Goal: Find contact information: Find contact information

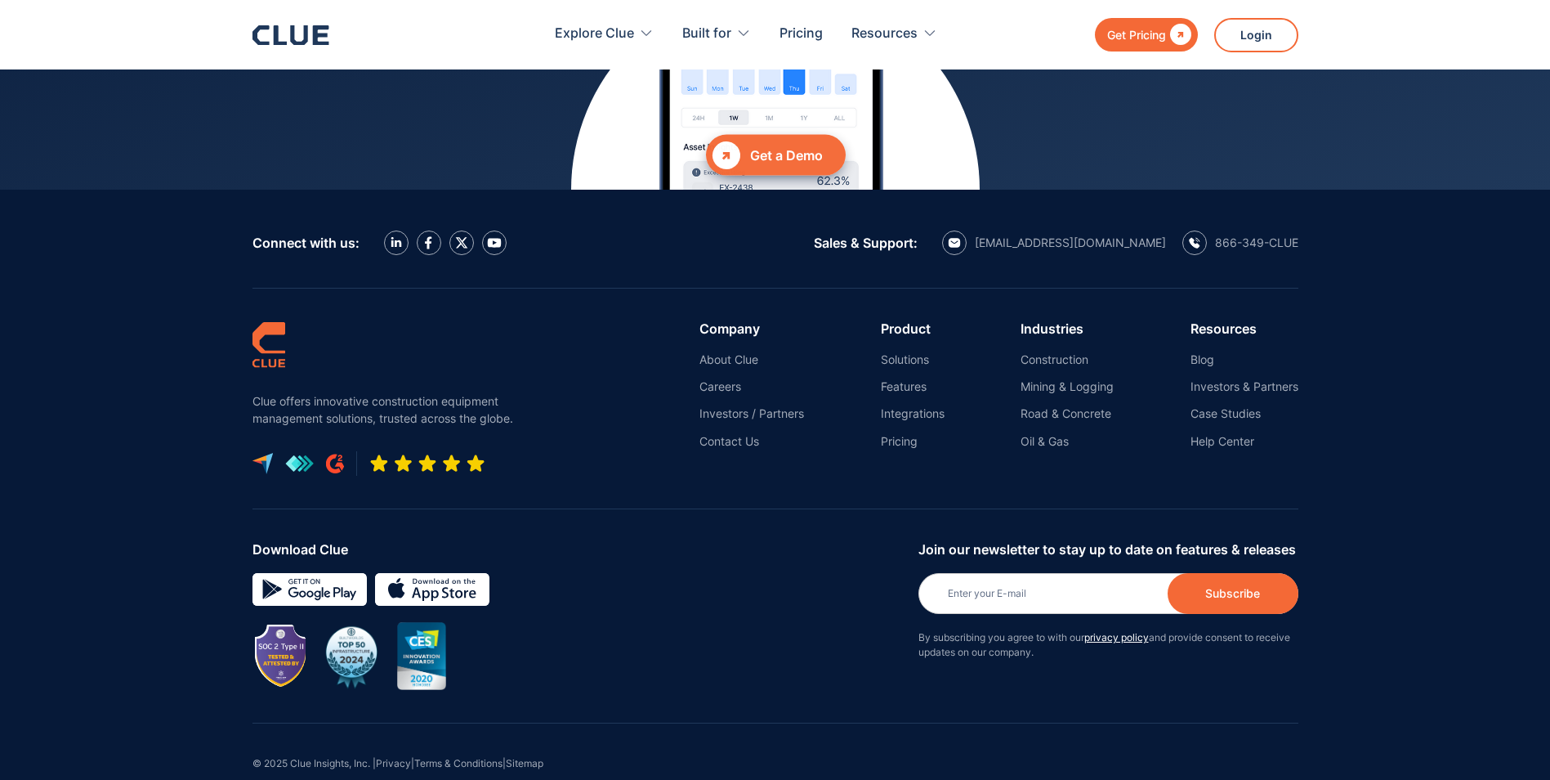
scroll to position [7363, 0]
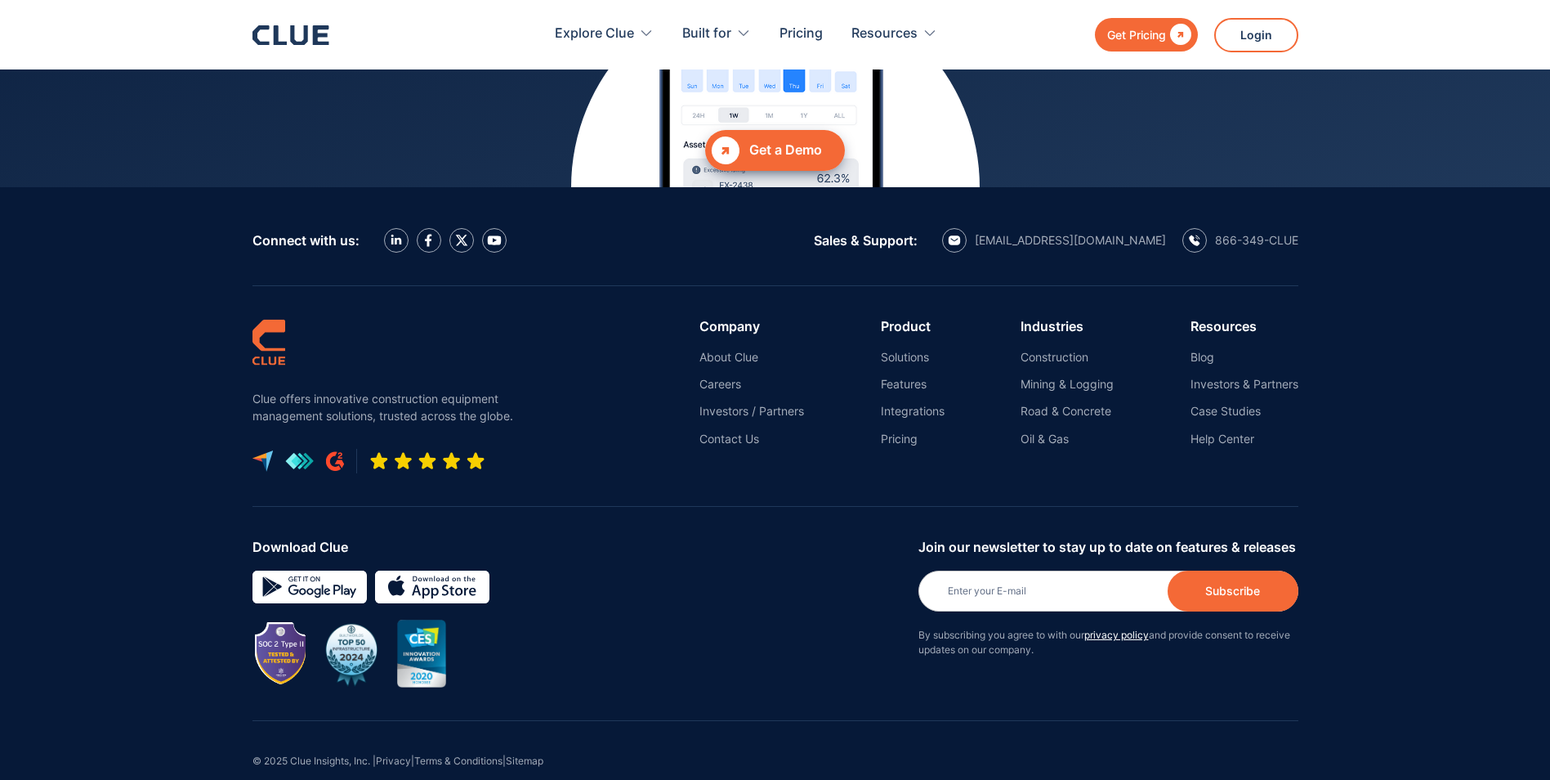
drag, startPoint x: 914, startPoint y: 118, endPoint x: 528, endPoint y: 239, distance: 405.0
click at [531, 239] on div "Connect with us: Sales & Support: [EMAIL_ADDRESS][DOMAIN_NAME] 866-349-CLUE" at bounding box center [776, 236] width 1046 height 99
click at [1269, 233] on div "866-349-CLUE" at bounding box center [1256, 240] width 83 height 15
click at [1081, 233] on div "[EMAIL_ADDRESS][DOMAIN_NAME]" at bounding box center [1070, 240] width 191 height 15
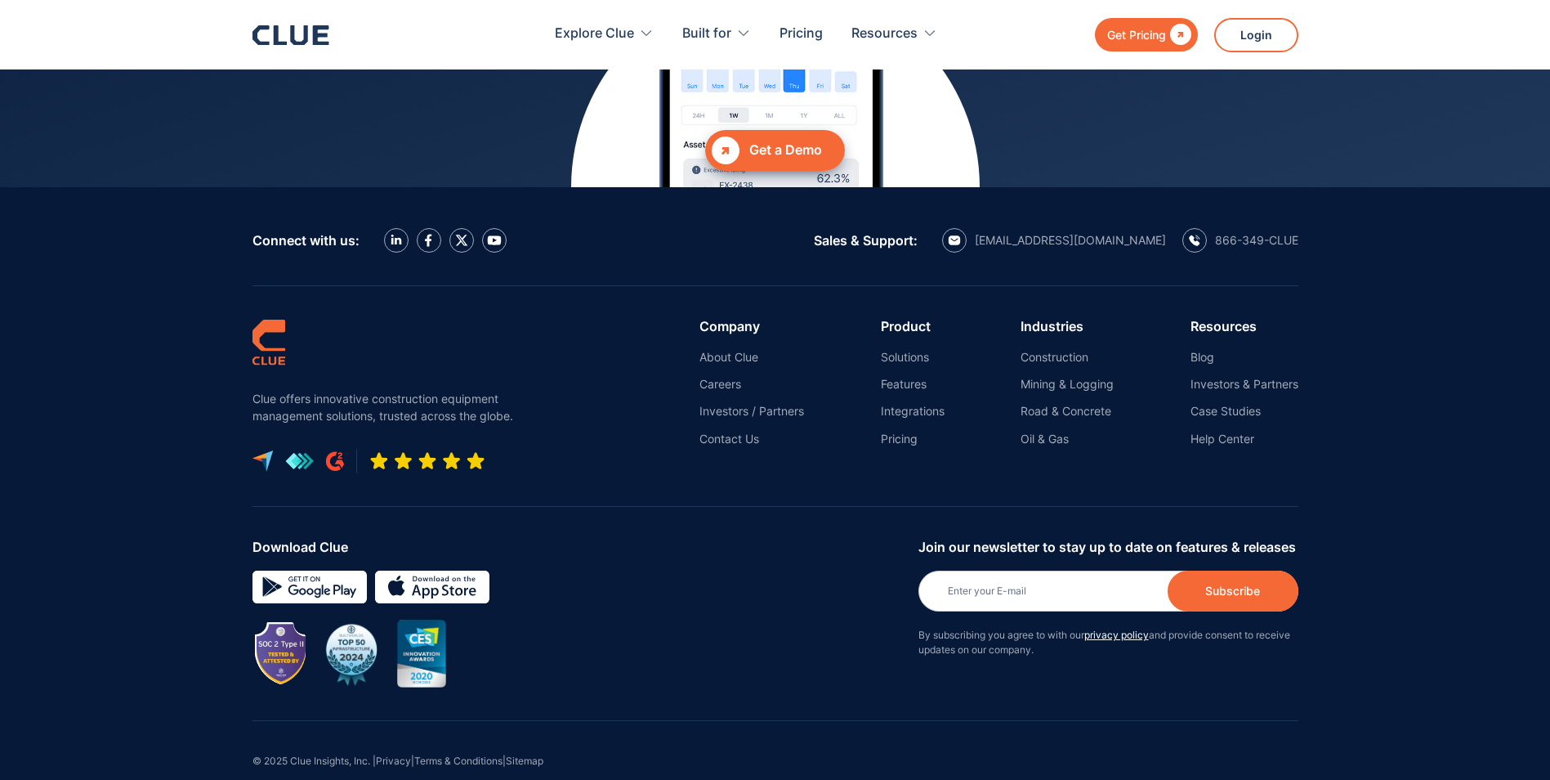
click at [762, 210] on div "Connect with us: Sales & Support: [EMAIL_ADDRESS][DOMAIN_NAME] 866-349-CLUE" at bounding box center [776, 236] width 1046 height 99
drag, startPoint x: 1170, startPoint y: 208, endPoint x: 1064, endPoint y: 217, distance: 106.7
click at [1064, 228] on div "[EMAIL_ADDRESS][DOMAIN_NAME] 866-349-CLUE" at bounding box center [1120, 240] width 356 height 25
drag, startPoint x: 1064, startPoint y: 217, endPoint x: 1064, endPoint y: 208, distance: 9.8
drag, startPoint x: 1064, startPoint y: 208, endPoint x: 1455, endPoint y: 136, distance: 397.8
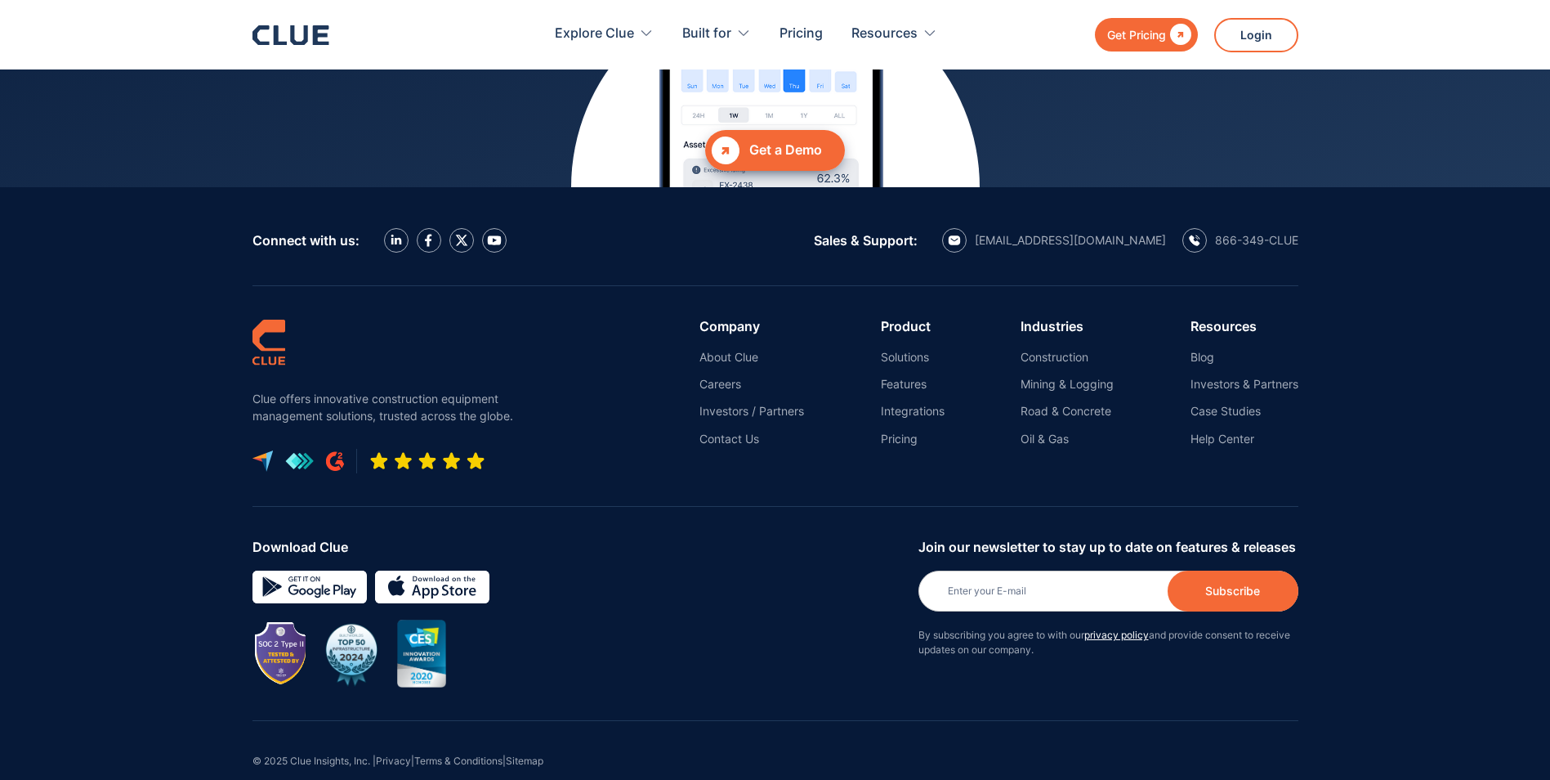
drag, startPoint x: 1167, startPoint y: 208, endPoint x: 1065, endPoint y: 231, distance: 104.7
click at [1065, 231] on div "Connect with us: Sales & Support: [EMAIL_ADDRESS][DOMAIN_NAME] 866-349-CLUE" at bounding box center [776, 236] width 1046 height 99
copy div "[EMAIL_ADDRESS][DOMAIN_NAME]"
